Goal: Task Accomplishment & Management: Manage account settings

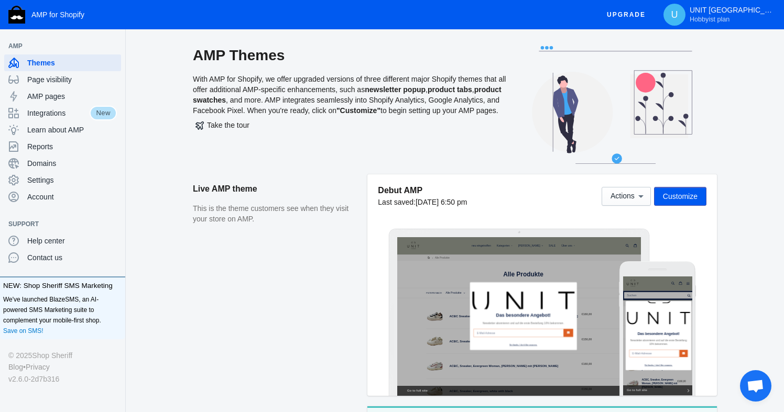
click at [681, 195] on span "Customize" at bounding box center [680, 196] width 35 height 8
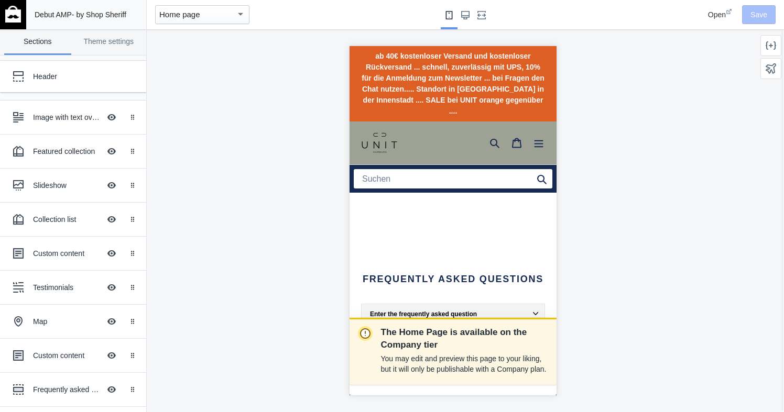
click at [535, 311] on div at bounding box center [533, 314] width 7 height 7
click at [52, 219] on div "Collection list" at bounding box center [66, 219] width 67 height 10
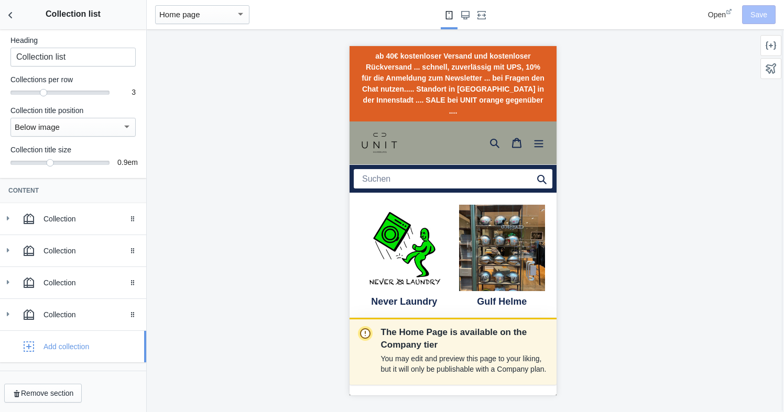
click at [77, 345] on div "Add collection" at bounding box center [66, 347] width 46 height 10
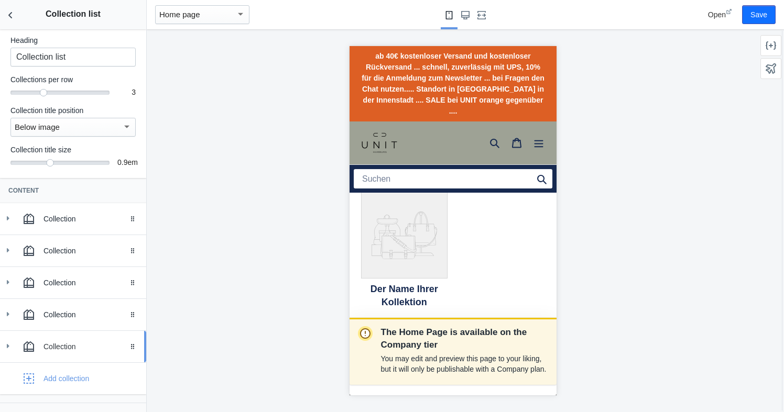
click at [79, 337] on div "Collection" at bounding box center [73, 346] width 130 height 21
click at [67, 345] on div "Collection" at bounding box center [90, 347] width 95 height 10
click at [393, 229] on icon at bounding box center [403, 235] width 86 height 86
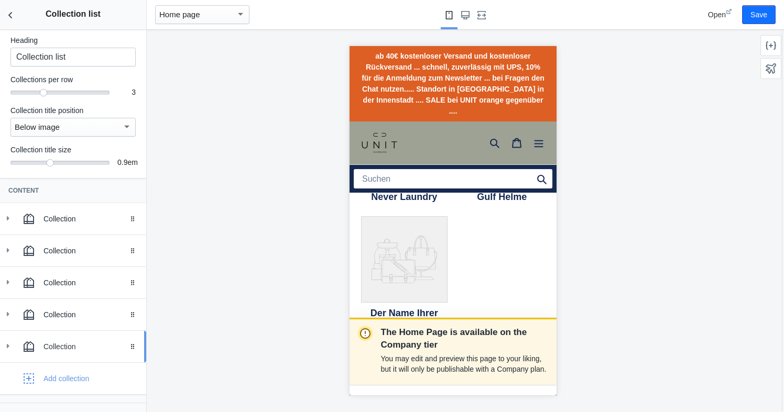
click at [8, 345] on use at bounding box center [8, 346] width 3 height 4
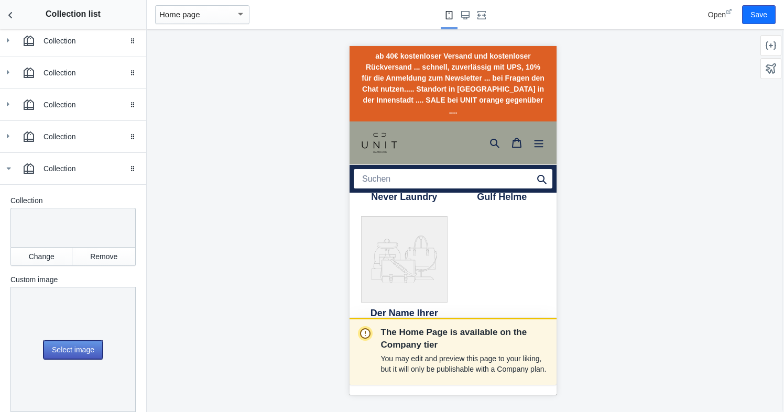
click at [61, 344] on button "Select image" at bounding box center [72, 349] width 59 height 19
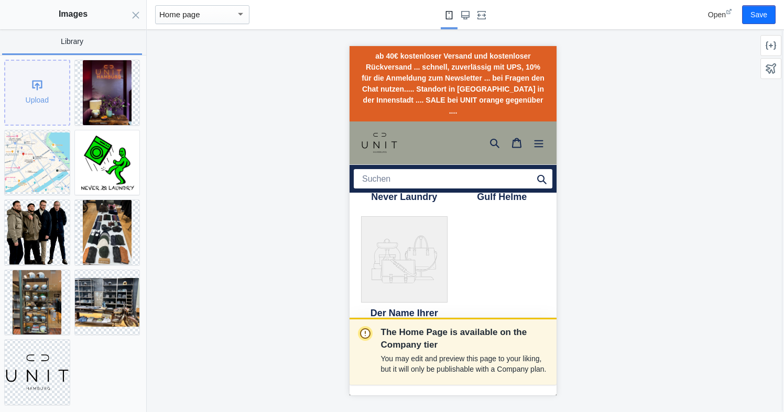
click at [36, 87] on div "Upload" at bounding box center [37, 93] width 64 height 64
click at [36, 85] on div "Upload" at bounding box center [37, 93] width 64 height 64
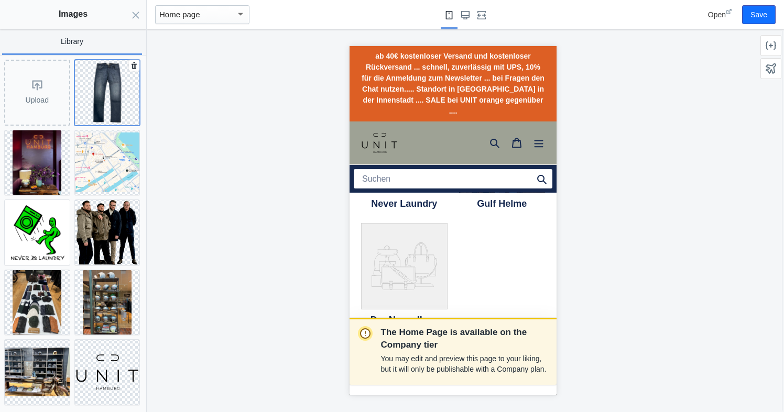
click at [115, 100] on img at bounding box center [107, 92] width 65 height 65
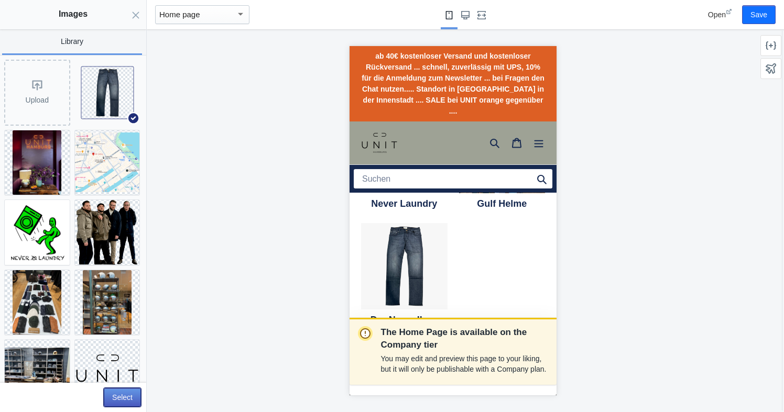
click at [116, 395] on button "Select" at bounding box center [122, 397] width 37 height 19
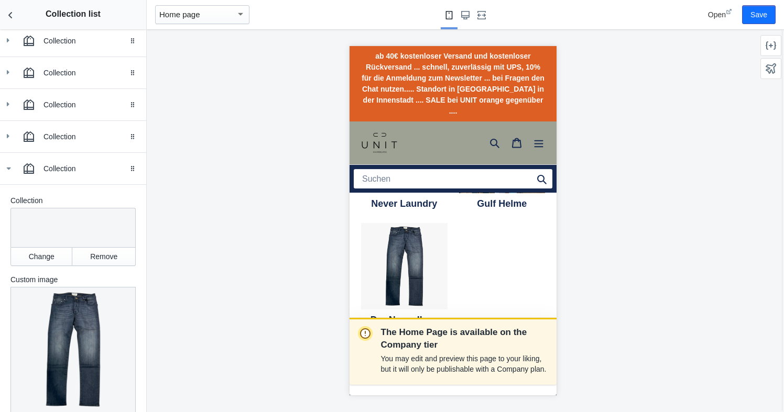
click at [59, 223] on div at bounding box center [71, 226] width 112 height 26
click at [41, 253] on button "Change" at bounding box center [41, 256] width 62 height 19
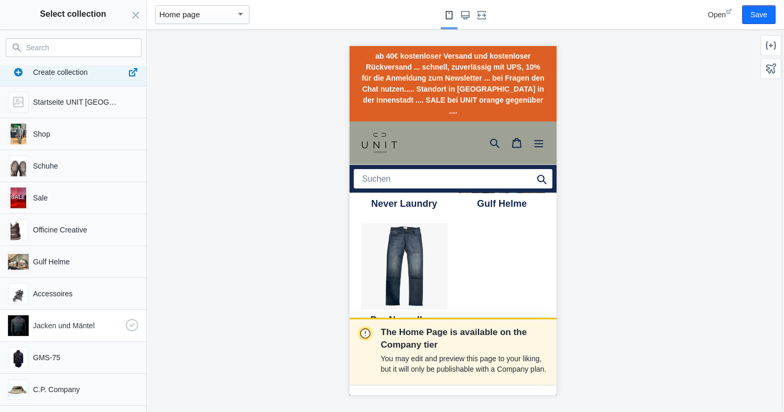
scroll to position [0, 0]
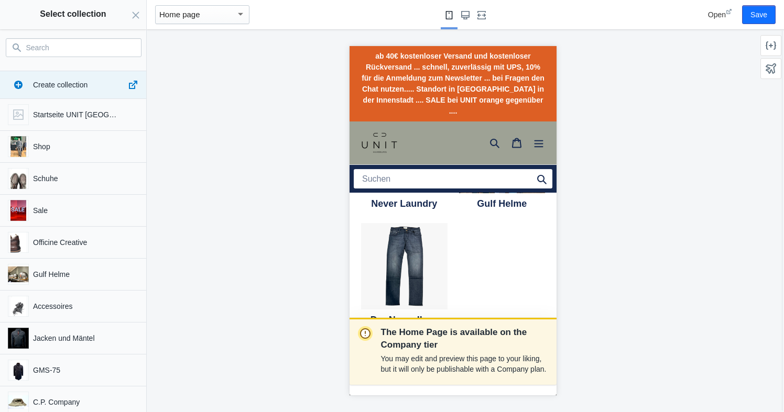
click at [70, 47] on input "Search" at bounding box center [79, 47] width 107 height 13
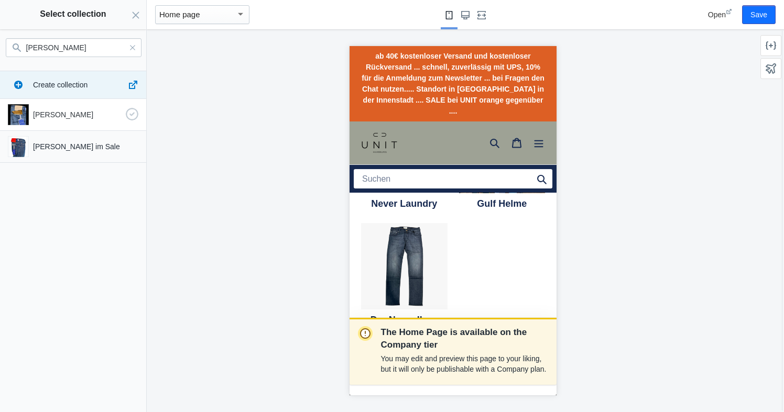
type input "[PERSON_NAME]"
click at [60, 118] on p "[PERSON_NAME]" at bounding box center [77, 114] width 89 height 10
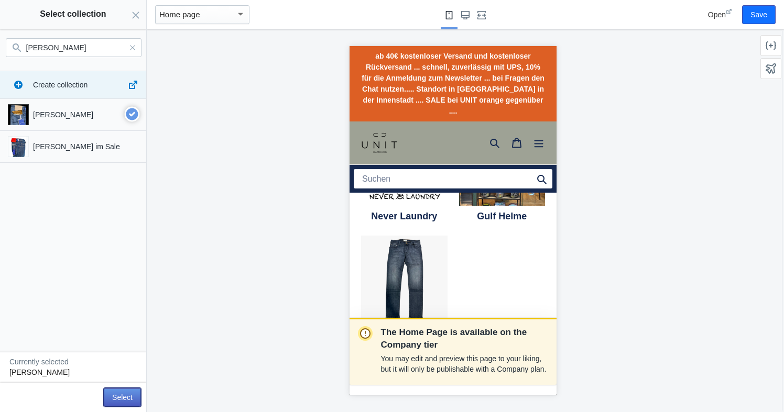
click at [117, 398] on button "Select" at bounding box center [122, 397] width 37 height 19
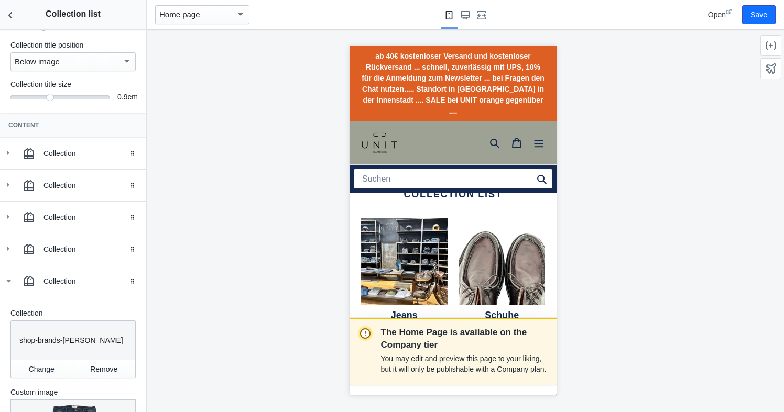
scroll to position [851, 0]
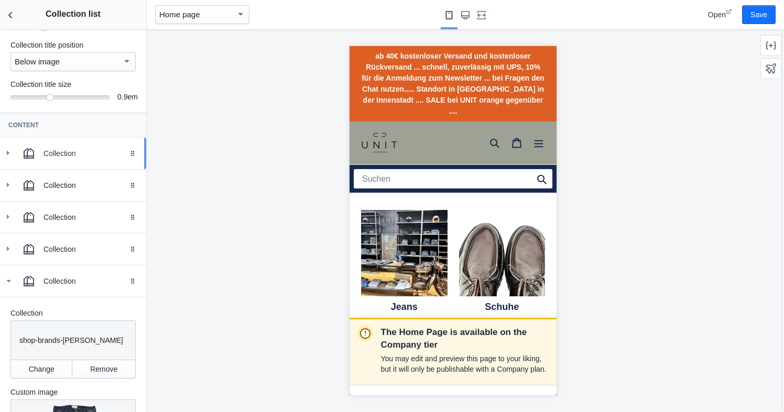
click at [9, 152] on icon at bounding box center [8, 153] width 10 height 10
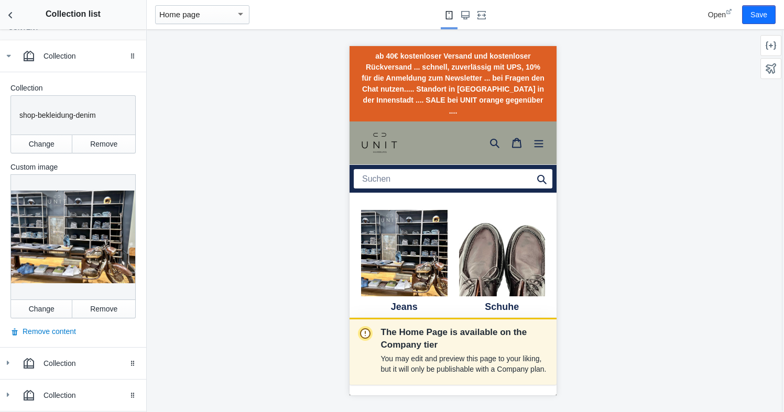
scroll to position [195, 0]
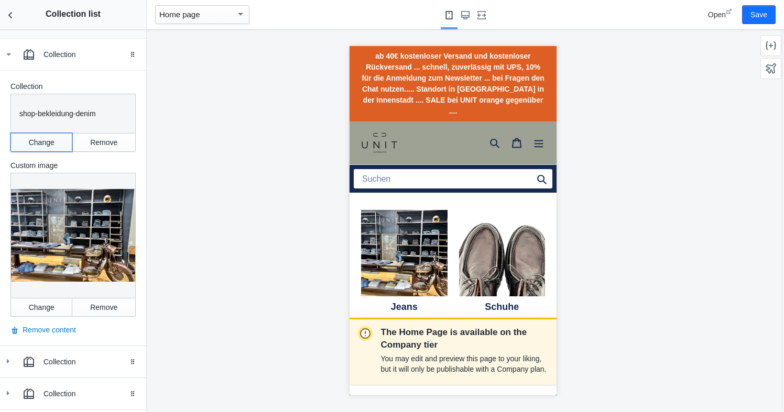
click at [39, 142] on button "Change" at bounding box center [41, 142] width 62 height 19
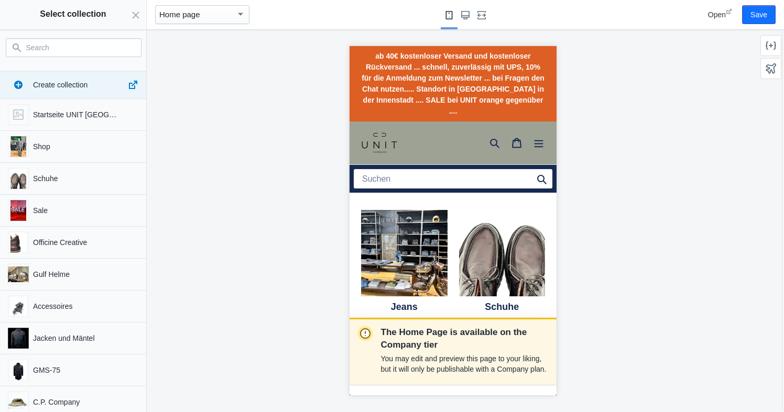
click at [76, 48] on input "Search" at bounding box center [79, 47] width 107 height 13
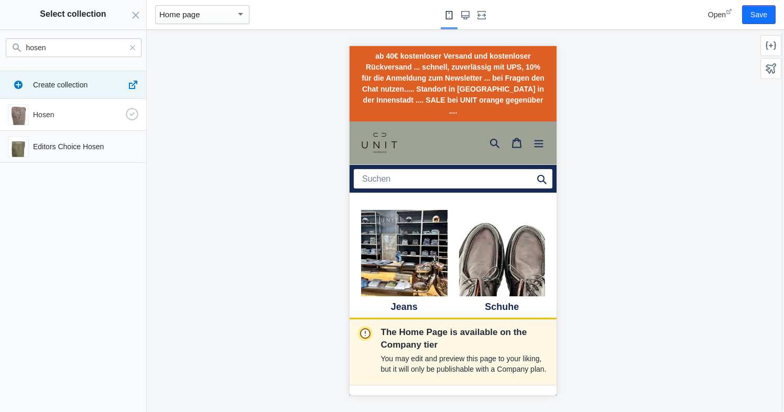
type input "hosen"
click at [59, 115] on p "Hosen" at bounding box center [77, 114] width 89 height 10
click at [115, 395] on button "Select" at bounding box center [122, 397] width 37 height 19
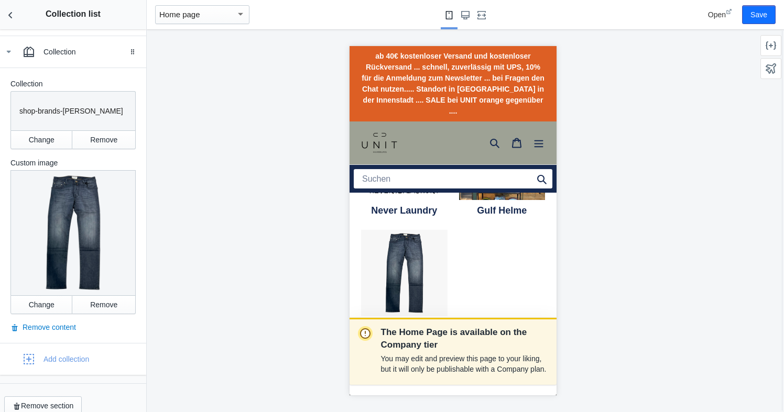
scroll to position [614, 0]
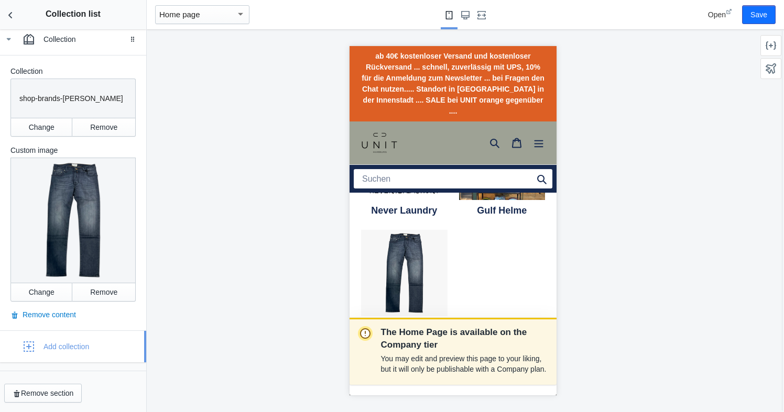
click at [51, 347] on div "Add collection" at bounding box center [66, 347] width 46 height 10
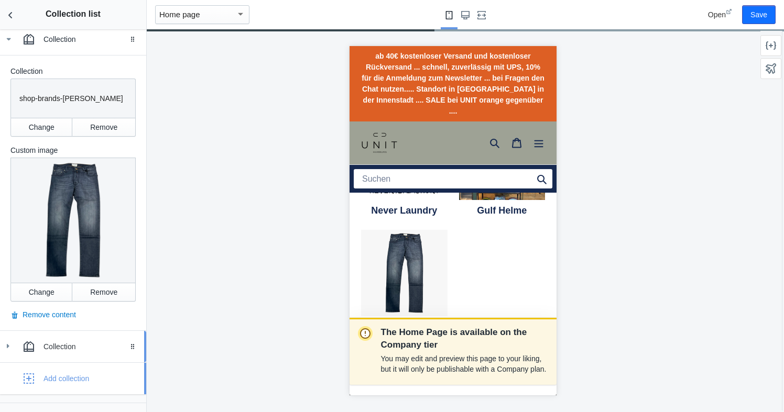
scroll to position [1076, 0]
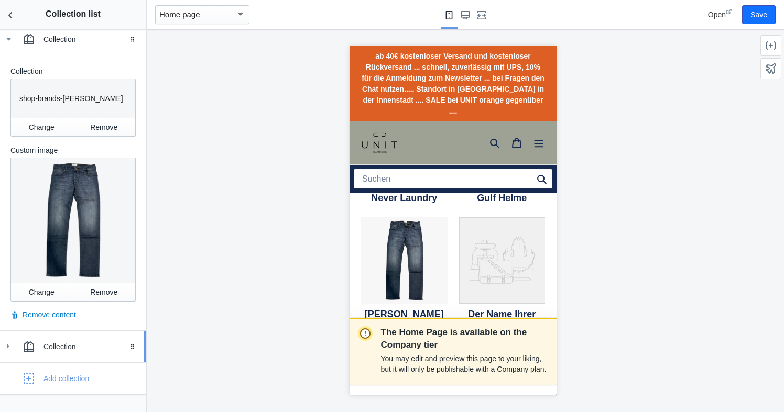
click at [7, 345] on use at bounding box center [8, 346] width 3 height 4
click at [482, 227] on icon at bounding box center [501, 260] width 86 height 86
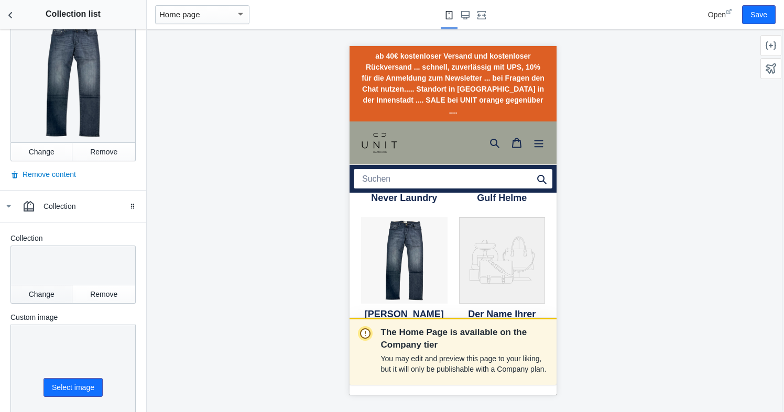
scroll to position [755, 0]
click at [49, 295] on button "Change" at bounding box center [41, 293] width 62 height 19
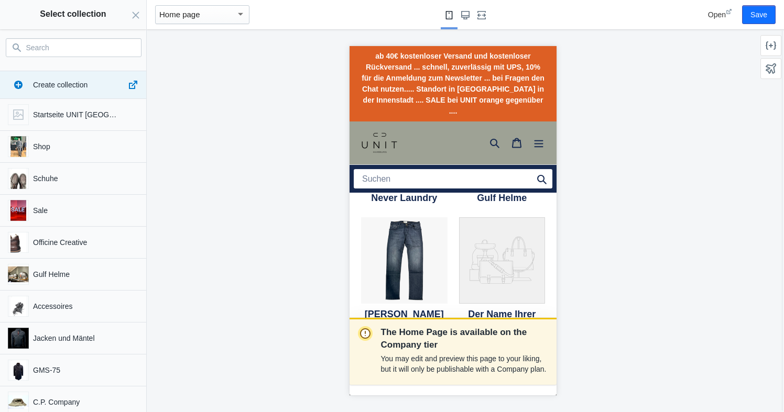
click at [62, 45] on input "Search" at bounding box center [79, 47] width 107 height 13
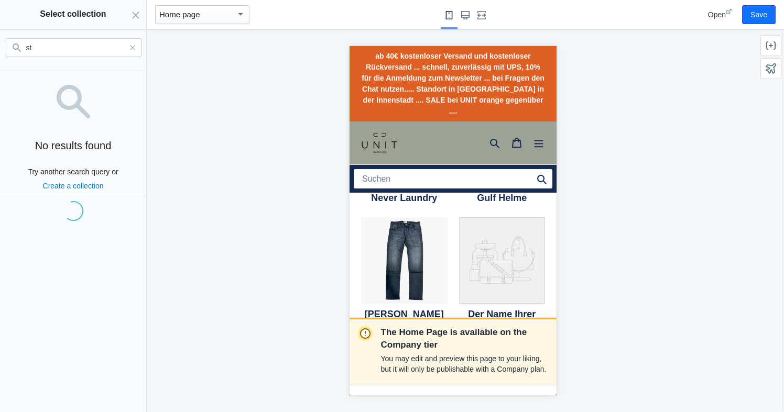
type input "s"
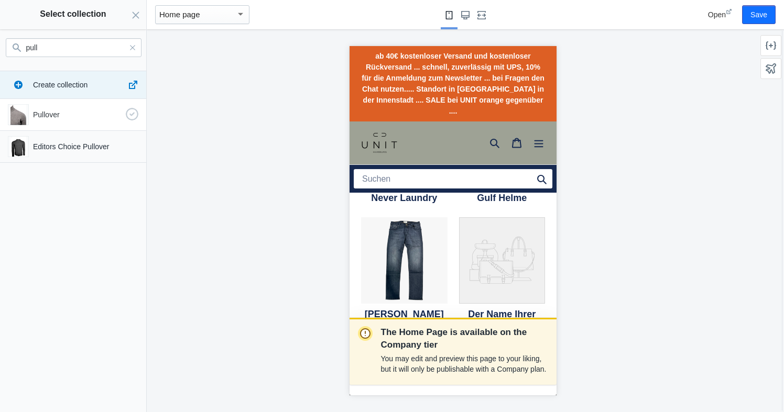
type input "pull"
click at [60, 111] on p "Pullover" at bounding box center [77, 114] width 89 height 10
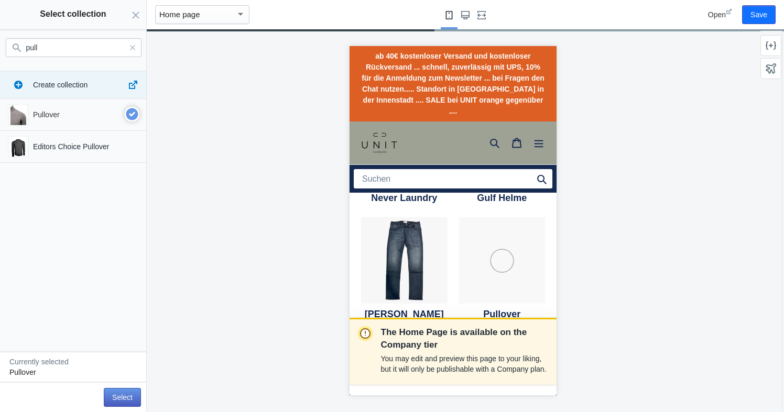
scroll to position [1064, 0]
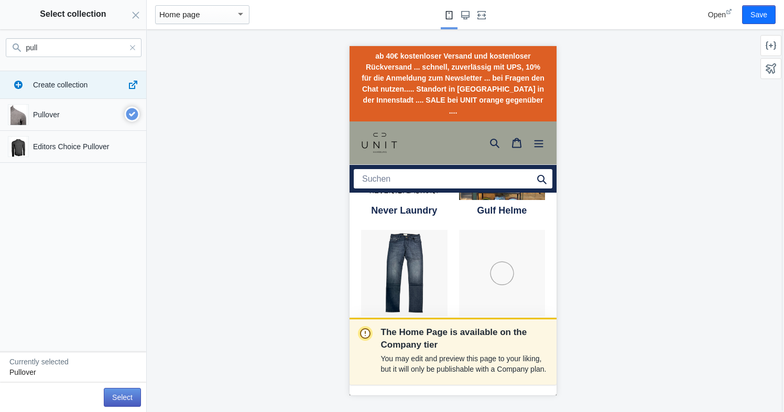
click at [111, 397] on button "Select" at bounding box center [122, 397] width 37 height 19
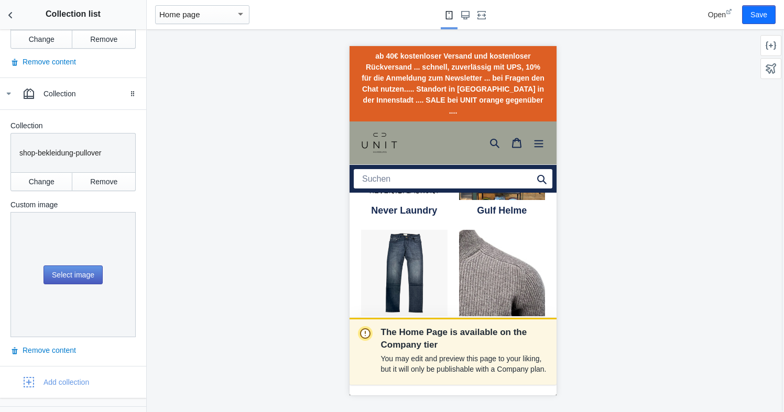
scroll to position [878, 0]
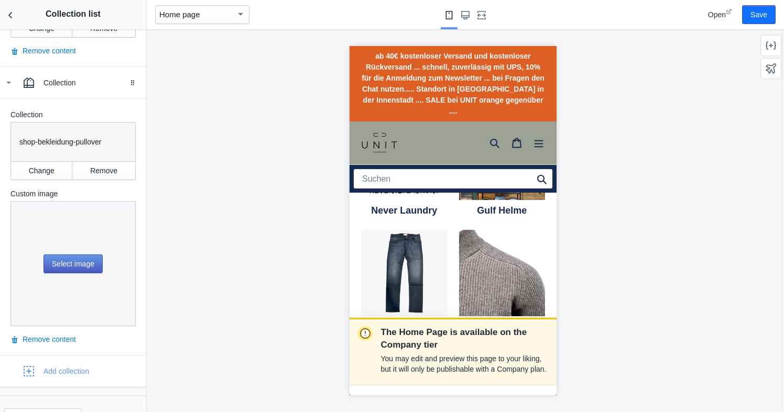
click at [60, 263] on button "Select image" at bounding box center [72, 264] width 59 height 19
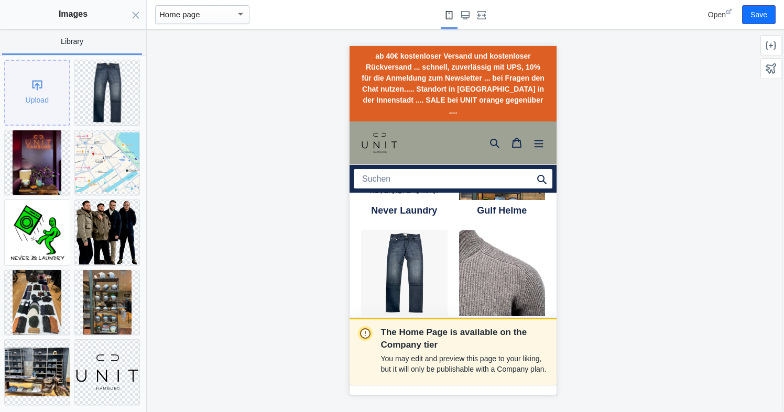
click at [43, 81] on div "Upload" at bounding box center [37, 93] width 64 height 64
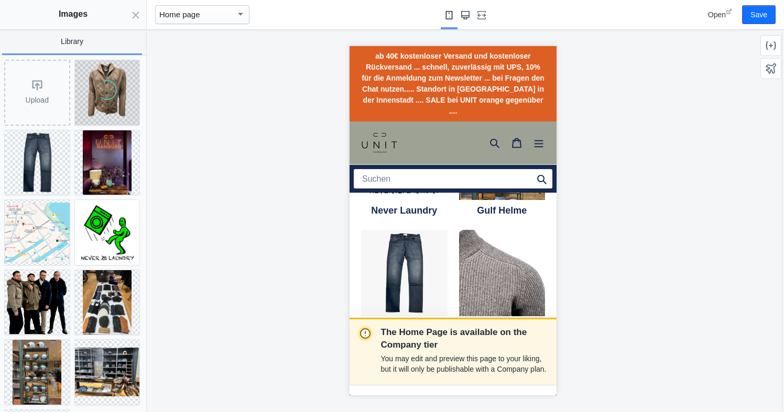
click at [467, 16] on icon "Large screen" at bounding box center [465, 15] width 8 height 8
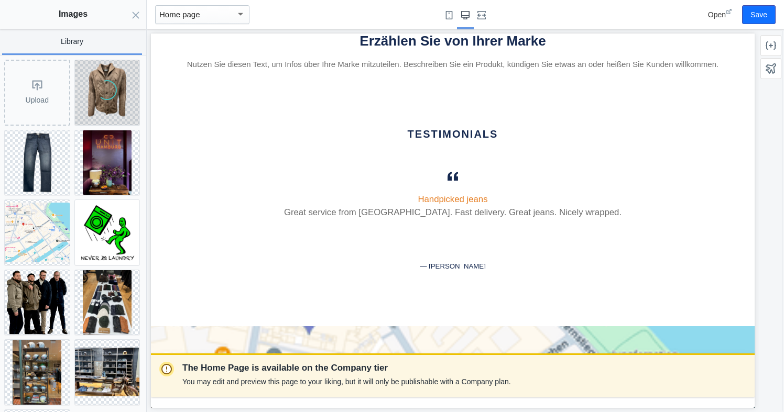
scroll to position [1674, 0]
click at [439, 19] on div at bounding box center [465, 14] width 398 height 29
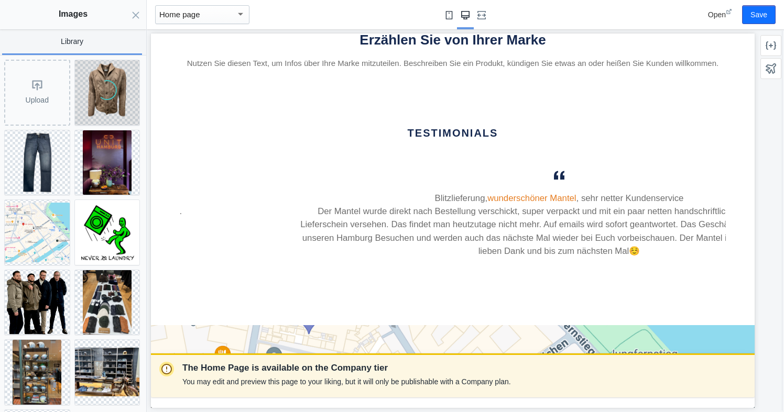
click at [449, 13] on use "Small screen" at bounding box center [449, 15] width 7 height 8
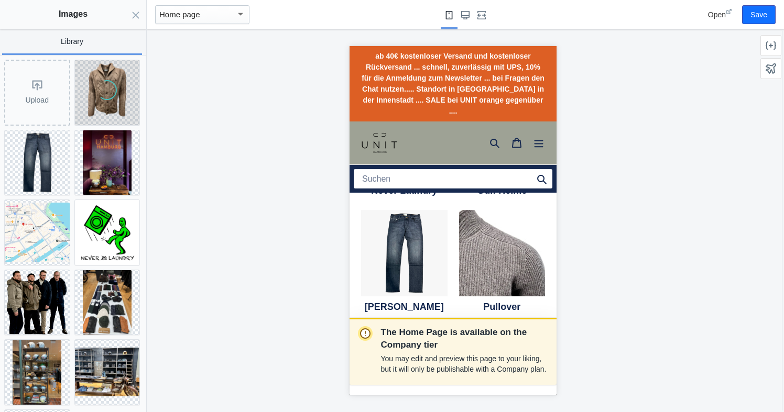
scroll to position [0, 621]
click at [101, 99] on icon at bounding box center [107, 90] width 29 height 29
click at [199, 107] on div "The Home Page is available on the Company tier You may edit and preview this pa…" at bounding box center [453, 220] width 612 height 383
click at [754, 17] on button "Save" at bounding box center [759, 14] width 34 height 19
click at [247, 14] on div "Home page" at bounding box center [202, 14] width 94 height 19
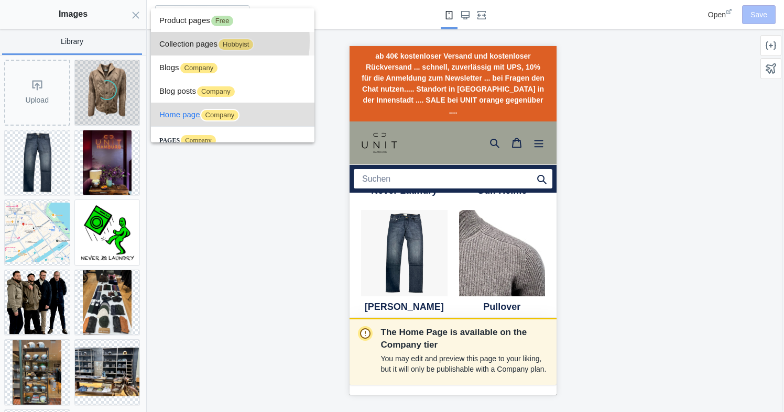
click at [182, 41] on span "Collection pages Hobbyist" at bounding box center [232, 44] width 147 height 24
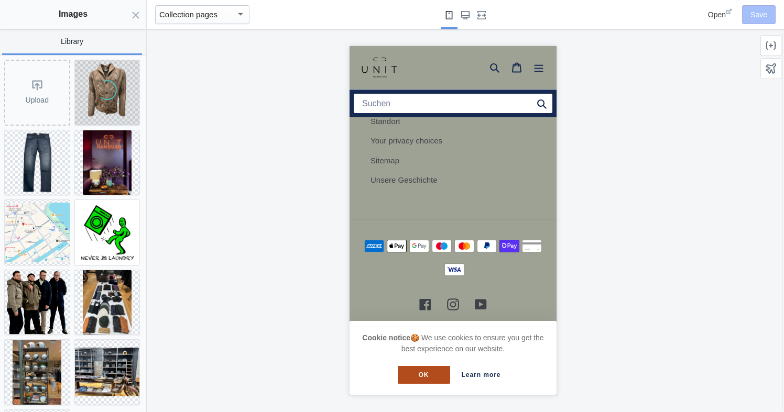
click at [414, 376] on button "OK" at bounding box center [423, 375] width 52 height 18
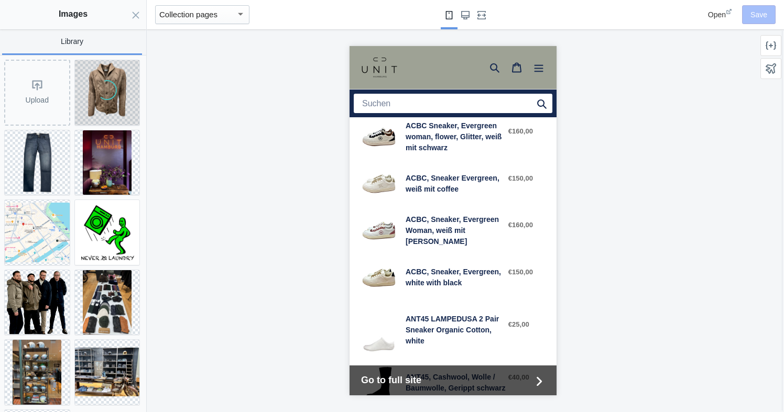
click at [422, 184] on link "ACBC, Sneaker Evergreen, weiß mit coffee" at bounding box center [452, 184] width 184 height 36
click at [234, 16] on div "Collection pages" at bounding box center [197, 14] width 76 height 13
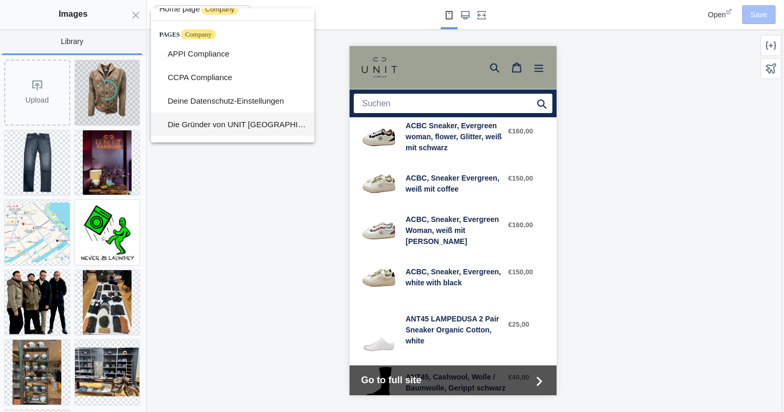
scroll to position [126, 0]
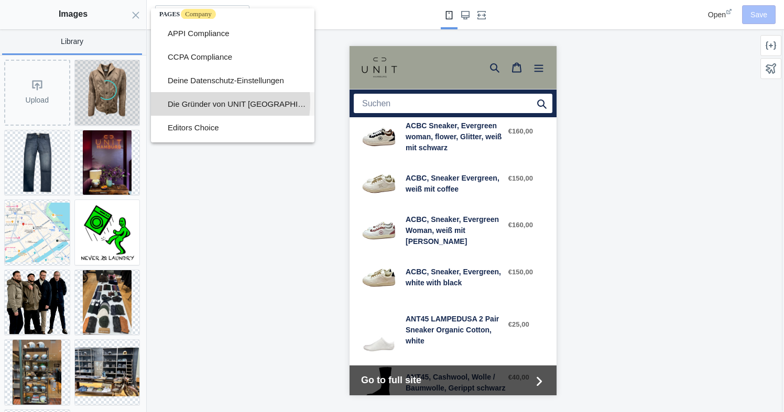
click at [212, 102] on span "Die Gründer von UNIT [GEOGRAPHIC_DATA]" at bounding box center [237, 104] width 138 height 24
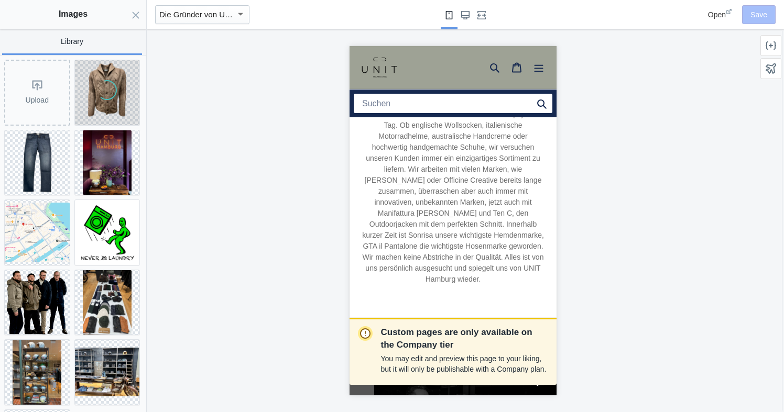
scroll to position [180, 0]
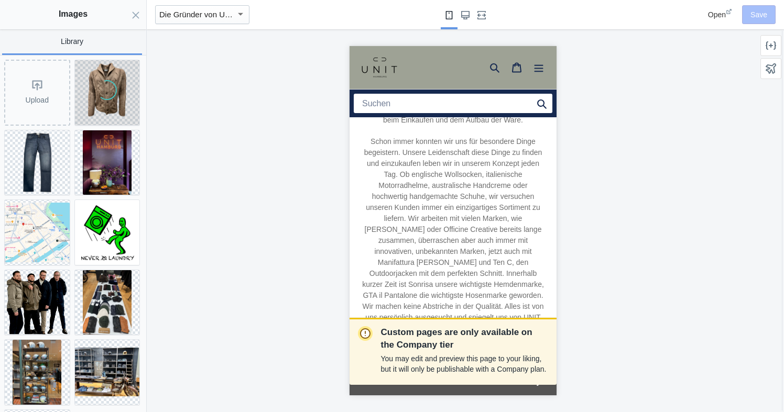
click at [506, 182] on p "Schon immer konnten wir uns für besondere Dinge begeistern. Unsere Leidenschaft…" at bounding box center [452, 235] width 184 height 198
click at [500, 173] on p "Schon immer konnten wir uns für besondere Dinge begeistern. Unsere Leidenschaft…" at bounding box center [452, 235] width 184 height 198
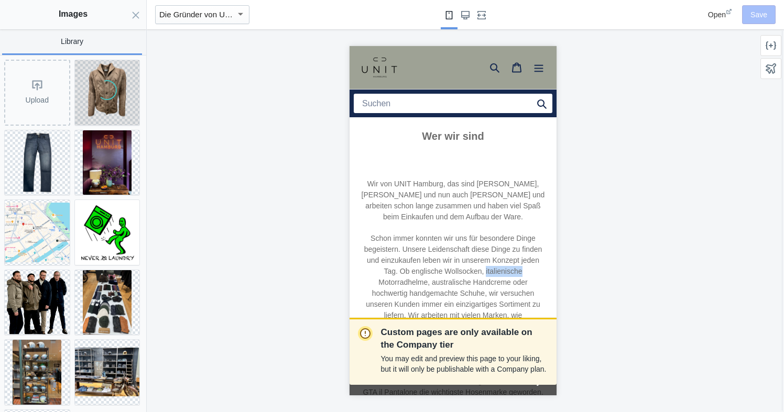
scroll to position [67, 0]
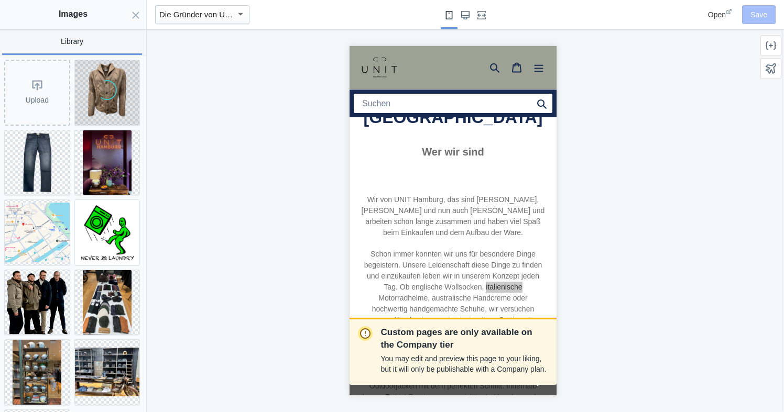
click at [231, 15] on span "Die Gründer von UNIT [GEOGRAPHIC_DATA]" at bounding box center [240, 14] width 162 height 9
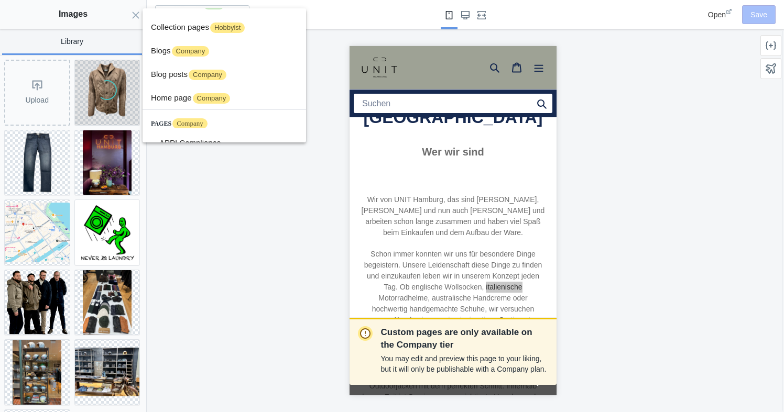
scroll to position [0, 0]
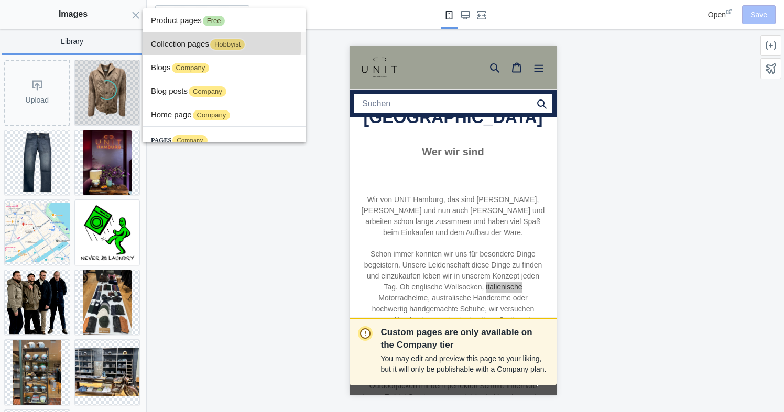
click at [196, 42] on span "Collection pages Hobbyist" at bounding box center [224, 44] width 147 height 24
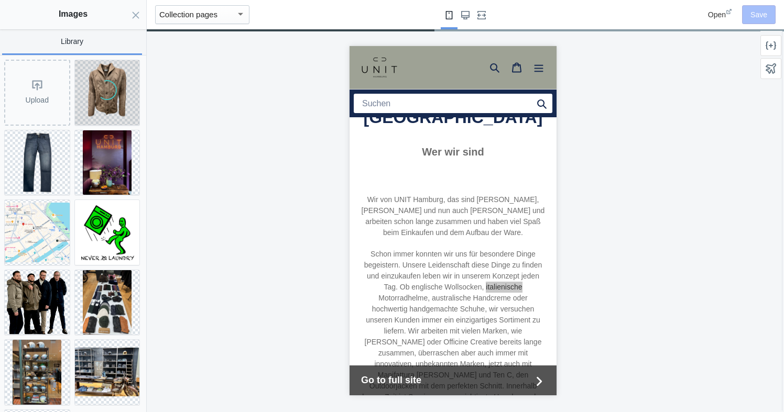
click at [242, 13] on div "button" at bounding box center [240, 14] width 5 height 3
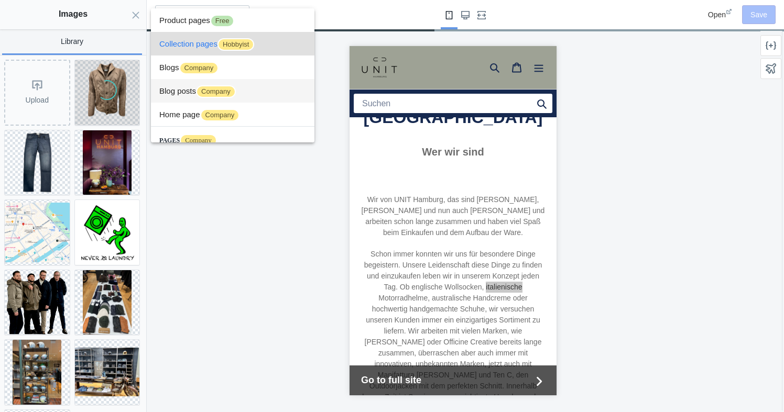
click at [213, 92] on span "Company" at bounding box center [216, 91] width 40 height 13
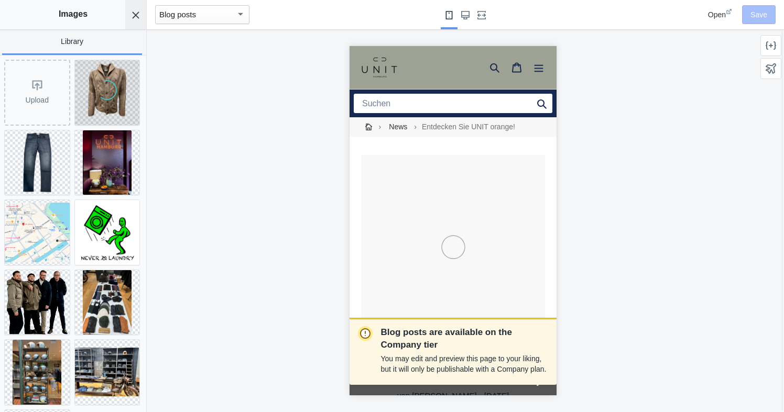
click at [136, 14] on use "Close panel" at bounding box center [136, 15] width 7 height 7
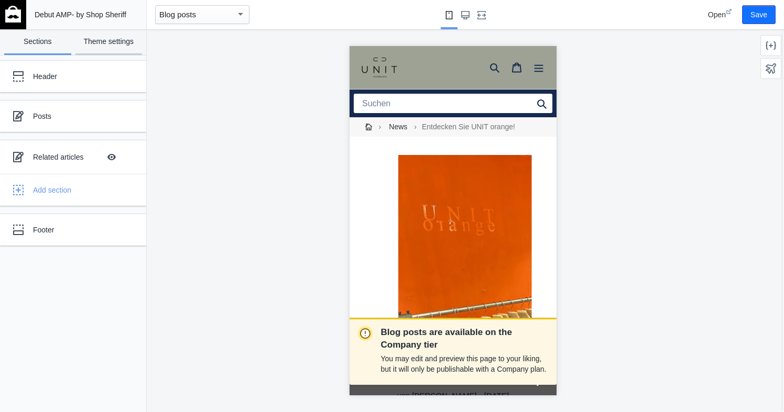
click at [105, 43] on link "Theme settings" at bounding box center [108, 42] width 67 height 26
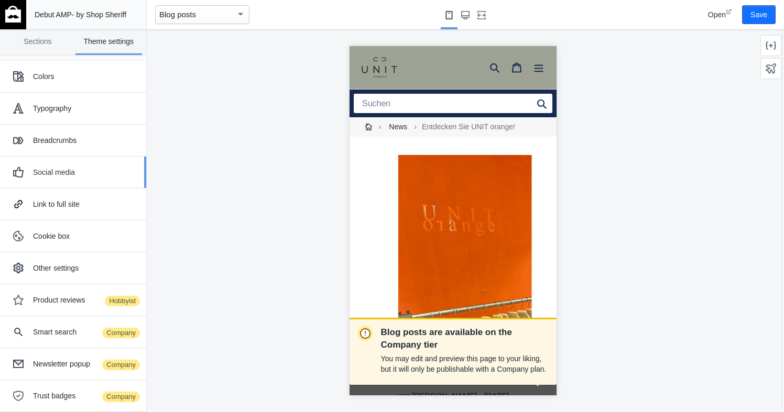
click at [58, 173] on div "Social media" at bounding box center [85, 172] width 105 height 10
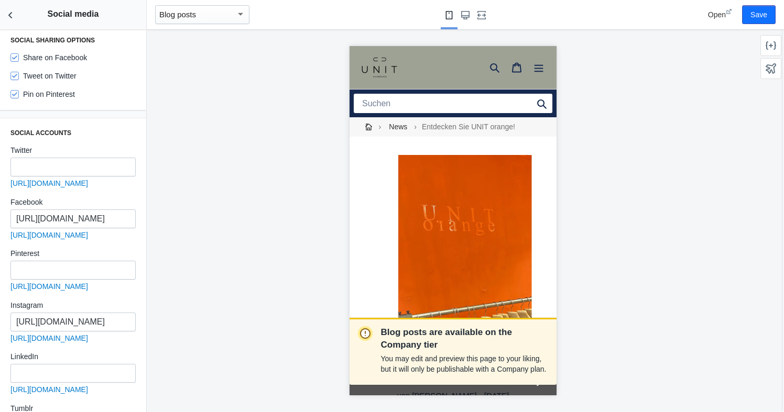
scroll to position [186, 0]
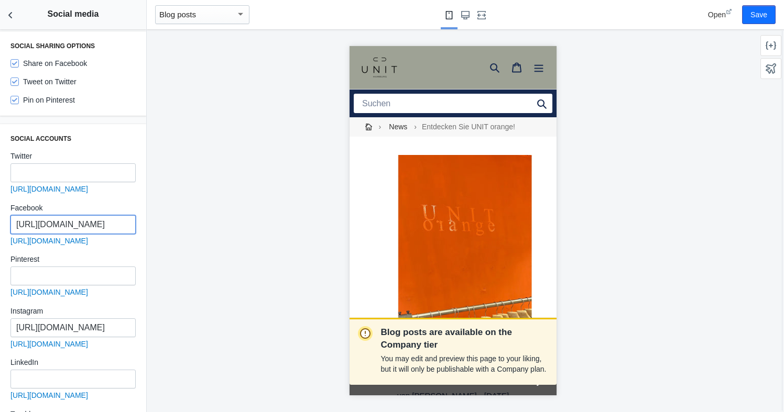
click at [37, 226] on input "[URL][DOMAIN_NAME]" at bounding box center [72, 224] width 125 height 19
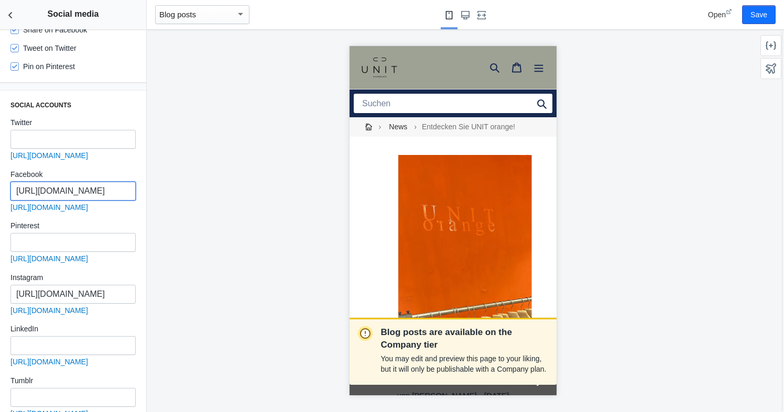
scroll to position [220, 0]
click at [83, 303] on input "[URL][DOMAIN_NAME]" at bounding box center [72, 294] width 125 height 19
click at [129, 296] on input "[URL][DOMAIN_NAME]" at bounding box center [72, 294] width 125 height 19
click at [759, 13] on button "Save" at bounding box center [759, 14] width 34 height 19
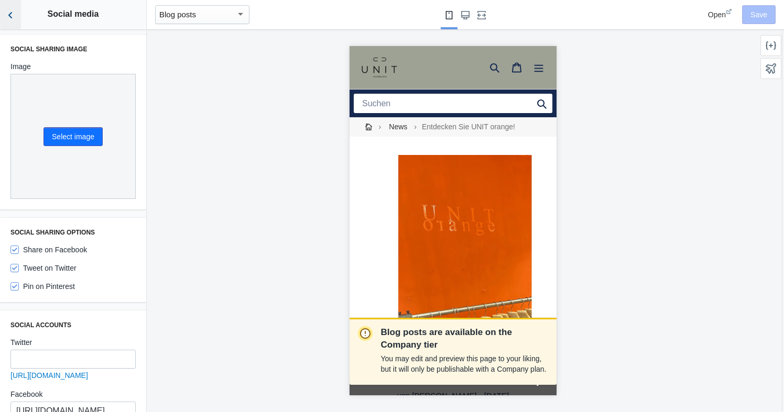
click at [5, 12] on button "Back to sections" at bounding box center [10, 14] width 21 height 29
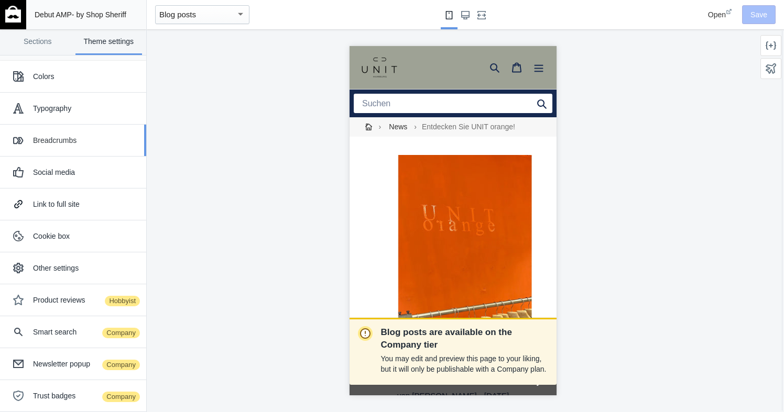
click at [58, 141] on div "Breadcrumbs" at bounding box center [85, 140] width 105 height 10
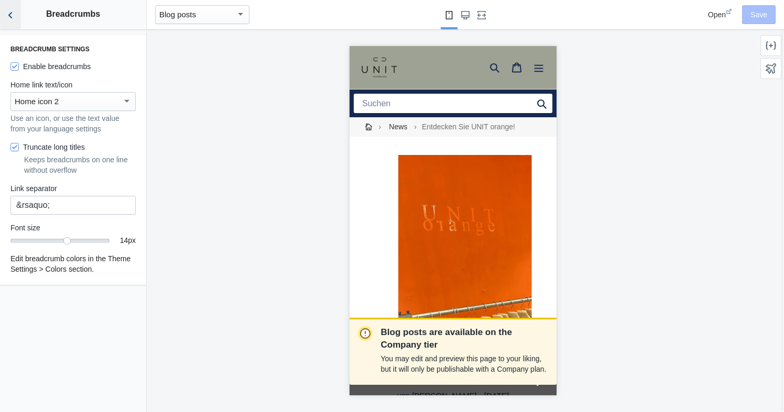
click at [7, 14] on icon "Back to sections" at bounding box center [10, 15] width 10 height 10
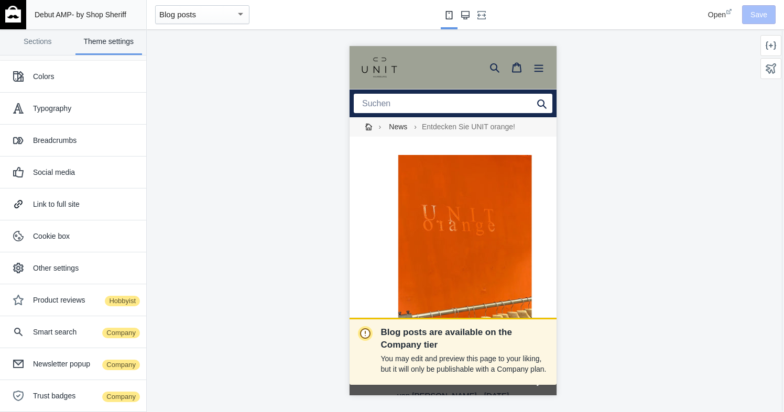
click at [464, 11] on icon "Large screen" at bounding box center [465, 15] width 8 height 8
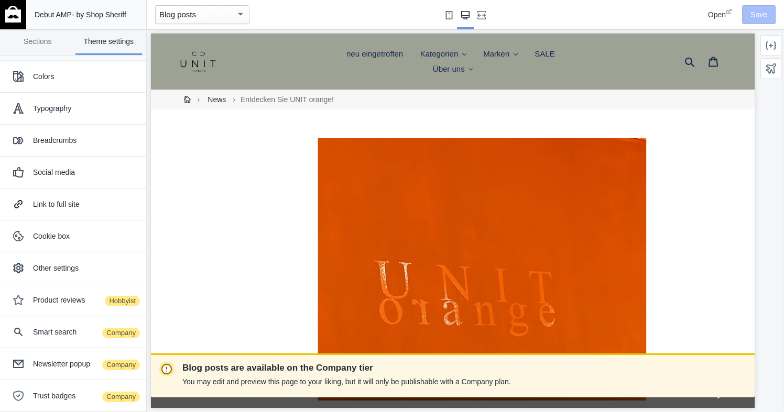
click at [450, 16] on use "Small screen" at bounding box center [449, 15] width 7 height 8
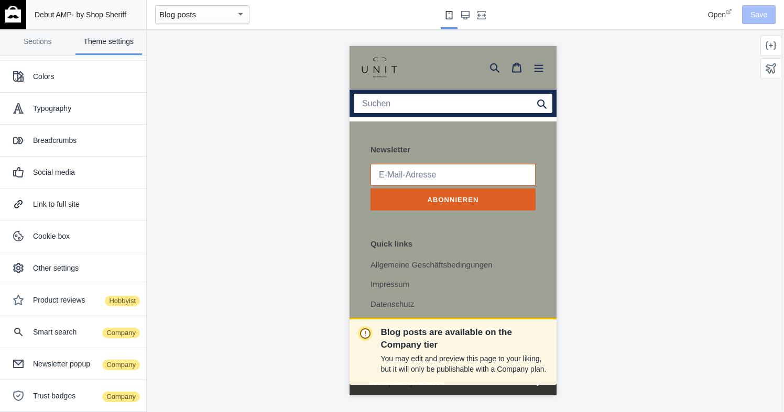
scroll to position [2050, 0]
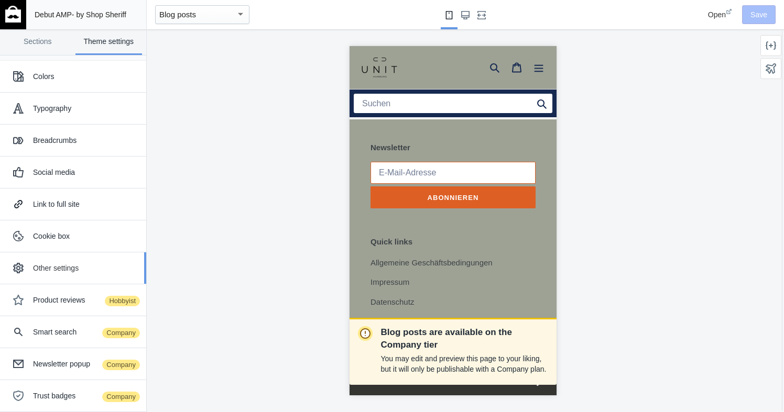
click at [57, 268] on div "Other settings" at bounding box center [85, 268] width 105 height 10
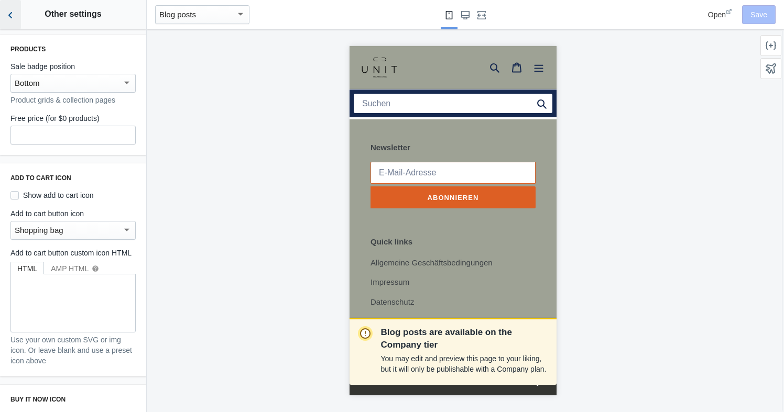
click at [10, 10] on icon "Back to sections" at bounding box center [10, 15] width 10 height 10
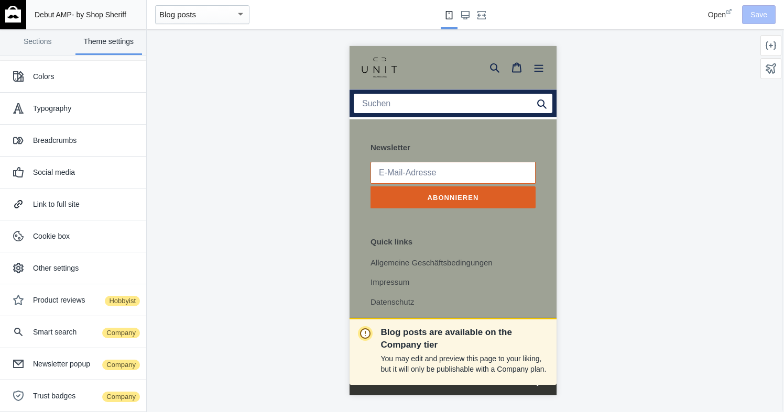
click at [70, 10] on span "Debut AMP" at bounding box center [53, 14] width 37 height 8
click at [42, 40] on link "Sections" at bounding box center [37, 42] width 67 height 26
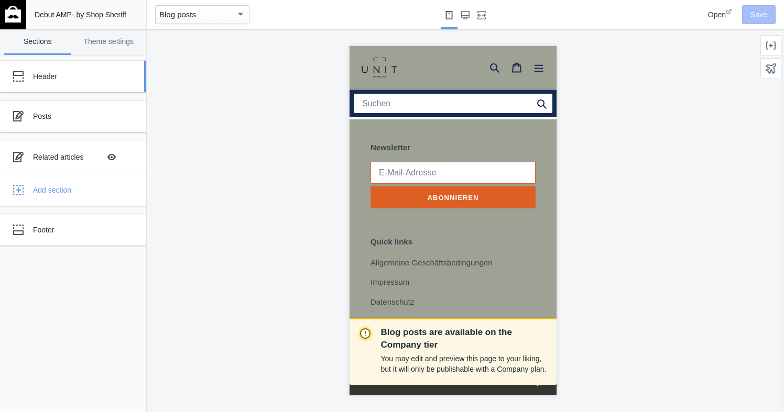
click at [48, 74] on div "Header" at bounding box center [78, 76] width 90 height 10
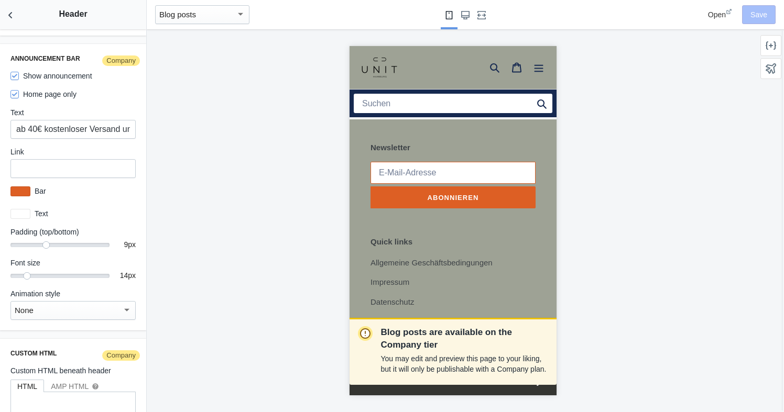
scroll to position [1831, 0]
